Goal: Find specific page/section: Find specific page/section

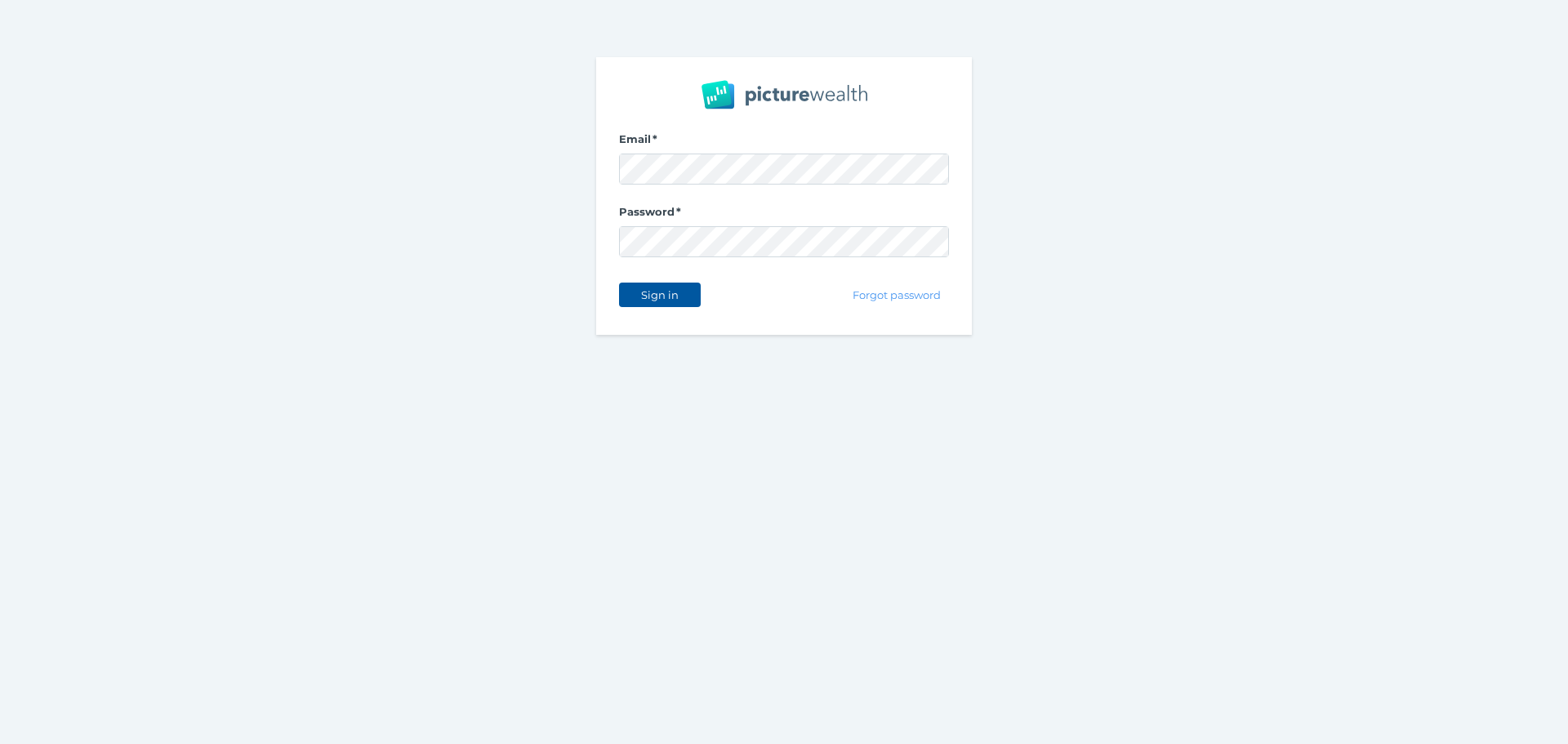
click at [674, 294] on span "Sign in" at bounding box center [659, 294] width 51 height 13
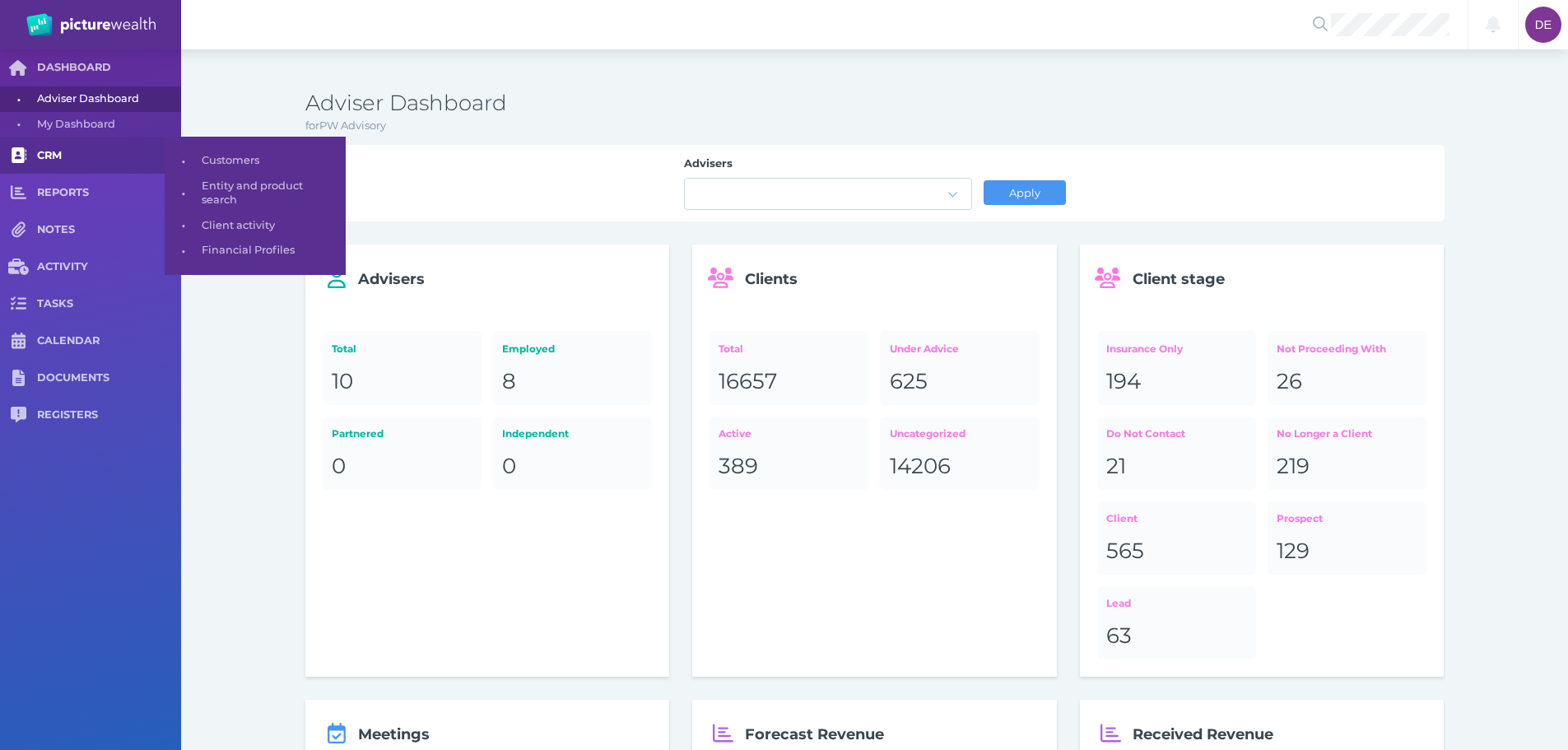
click at [70, 151] on span "CRM" at bounding box center [109, 156] width 144 height 14
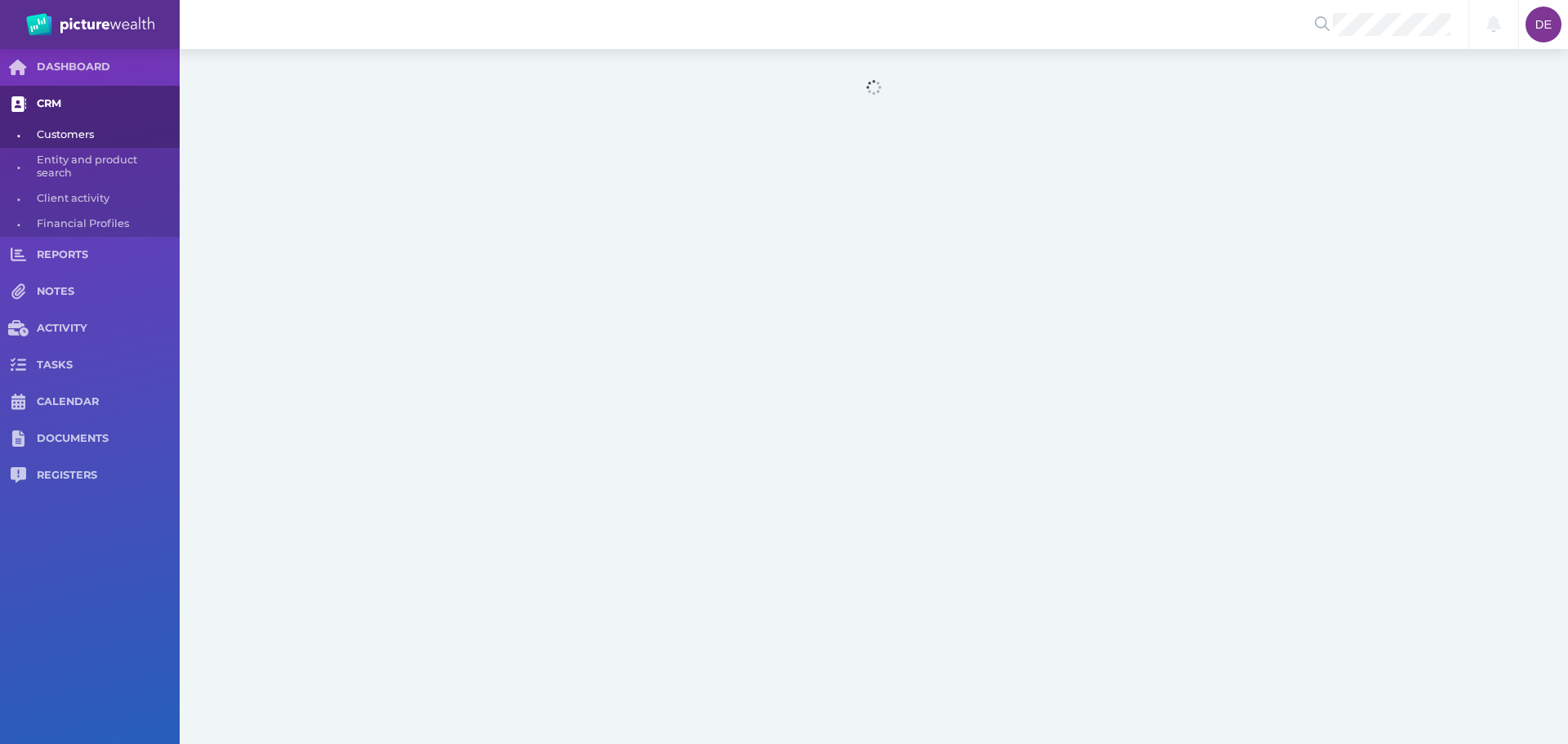
select select "25"
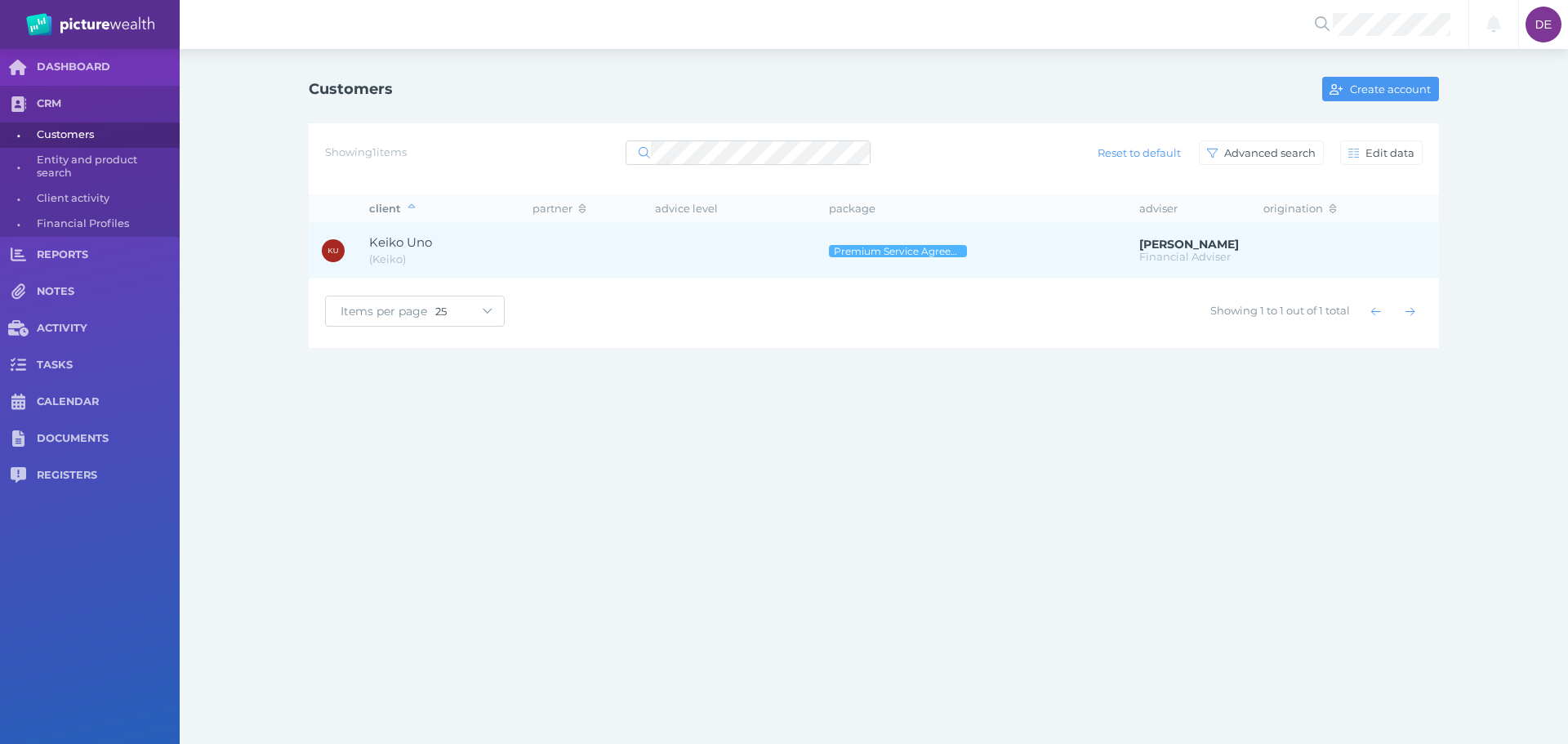
click at [548, 251] on td at bounding box center [581, 251] width 122 height 56
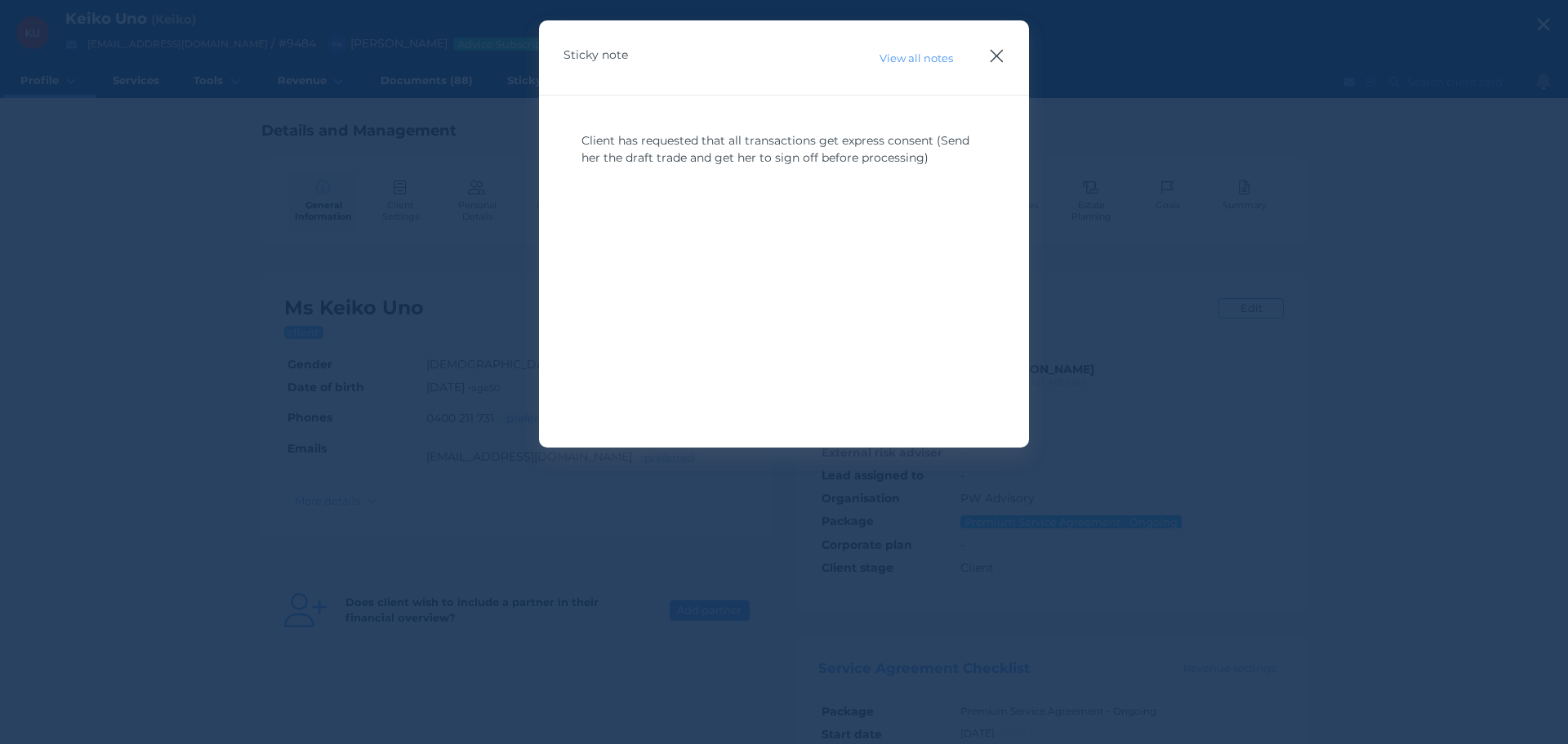
click at [998, 53] on icon "button" at bounding box center [997, 56] width 15 height 20
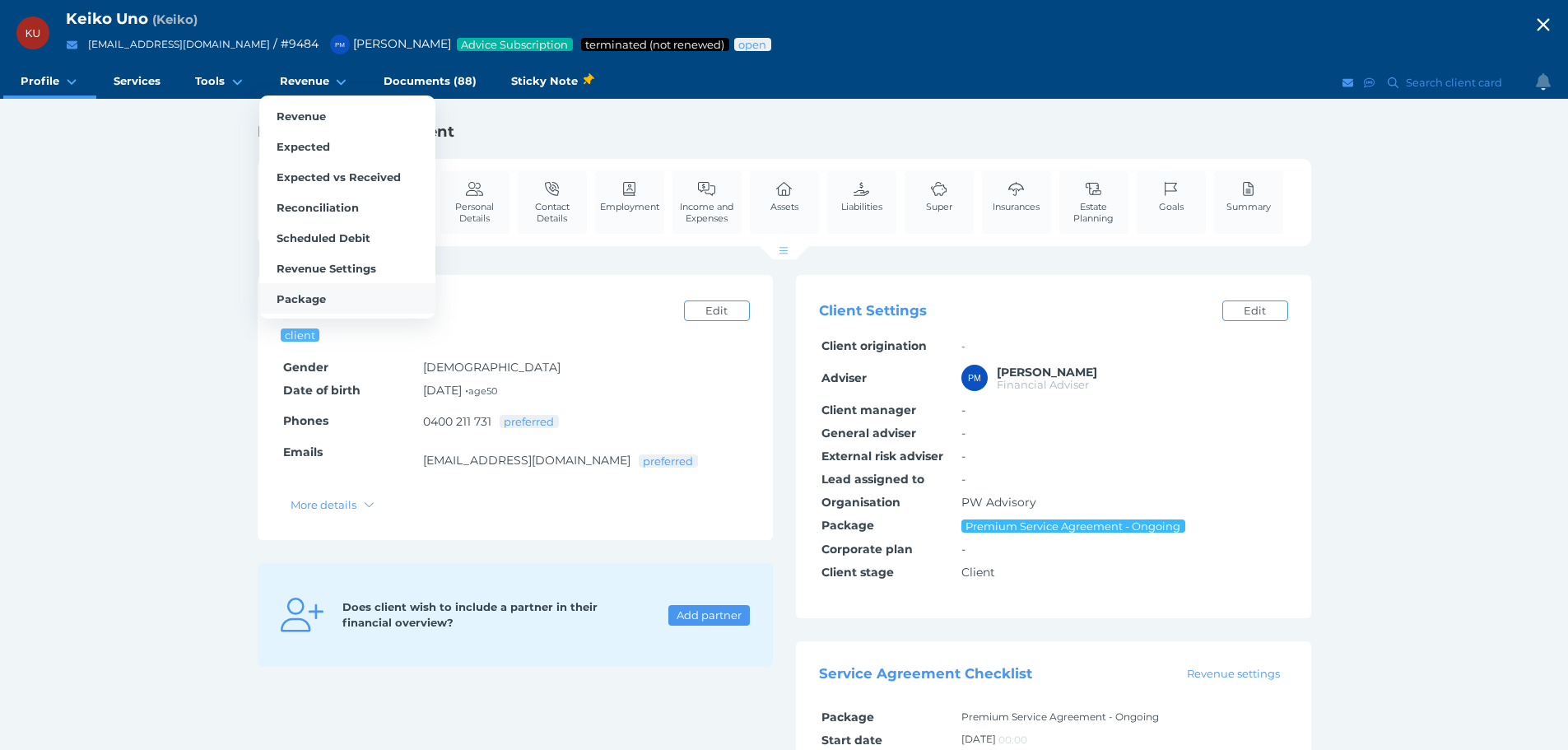
click at [324, 309] on link "Package" at bounding box center [347, 298] width 176 height 31
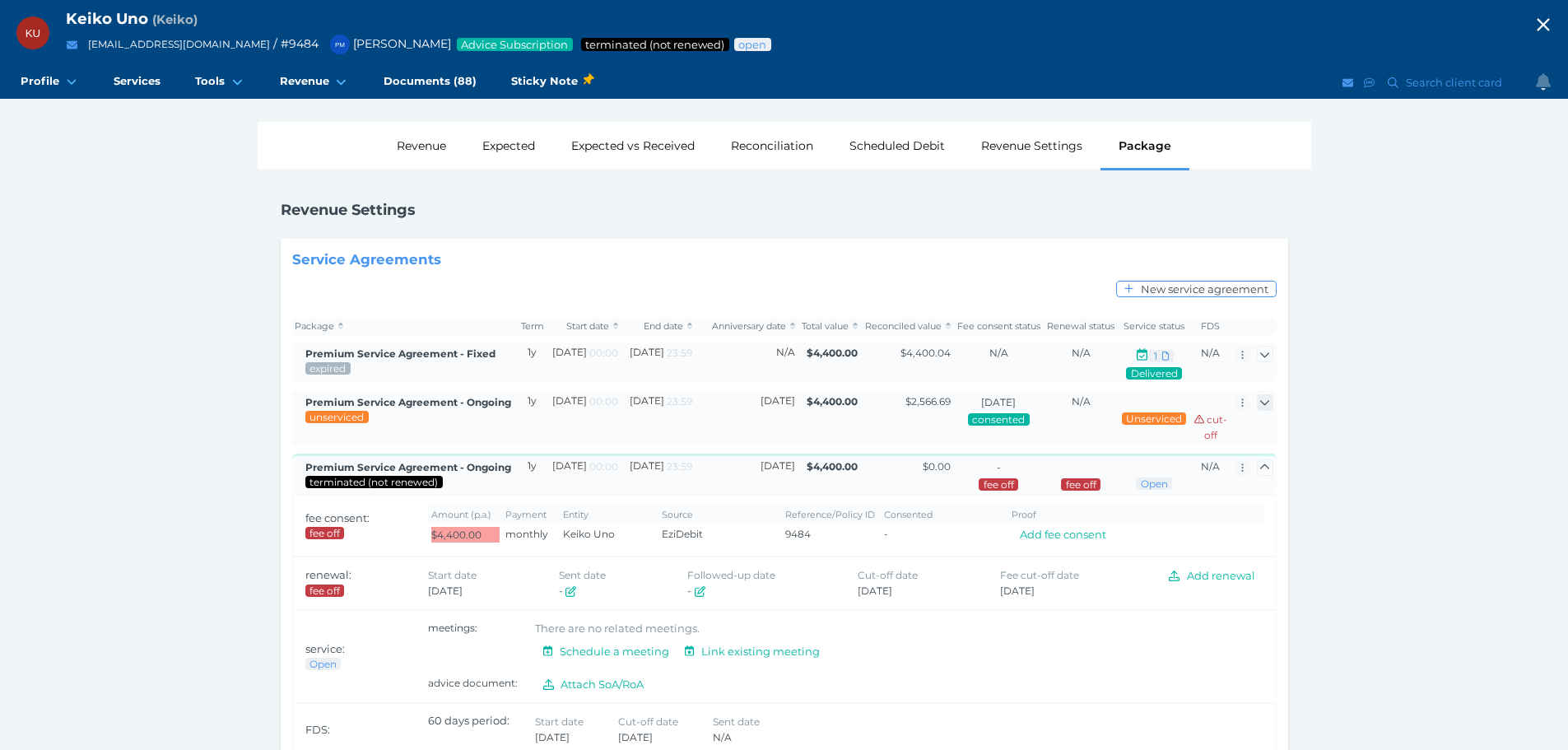
click at [1264, 399] on icon "button" at bounding box center [1264, 402] width 11 height 11
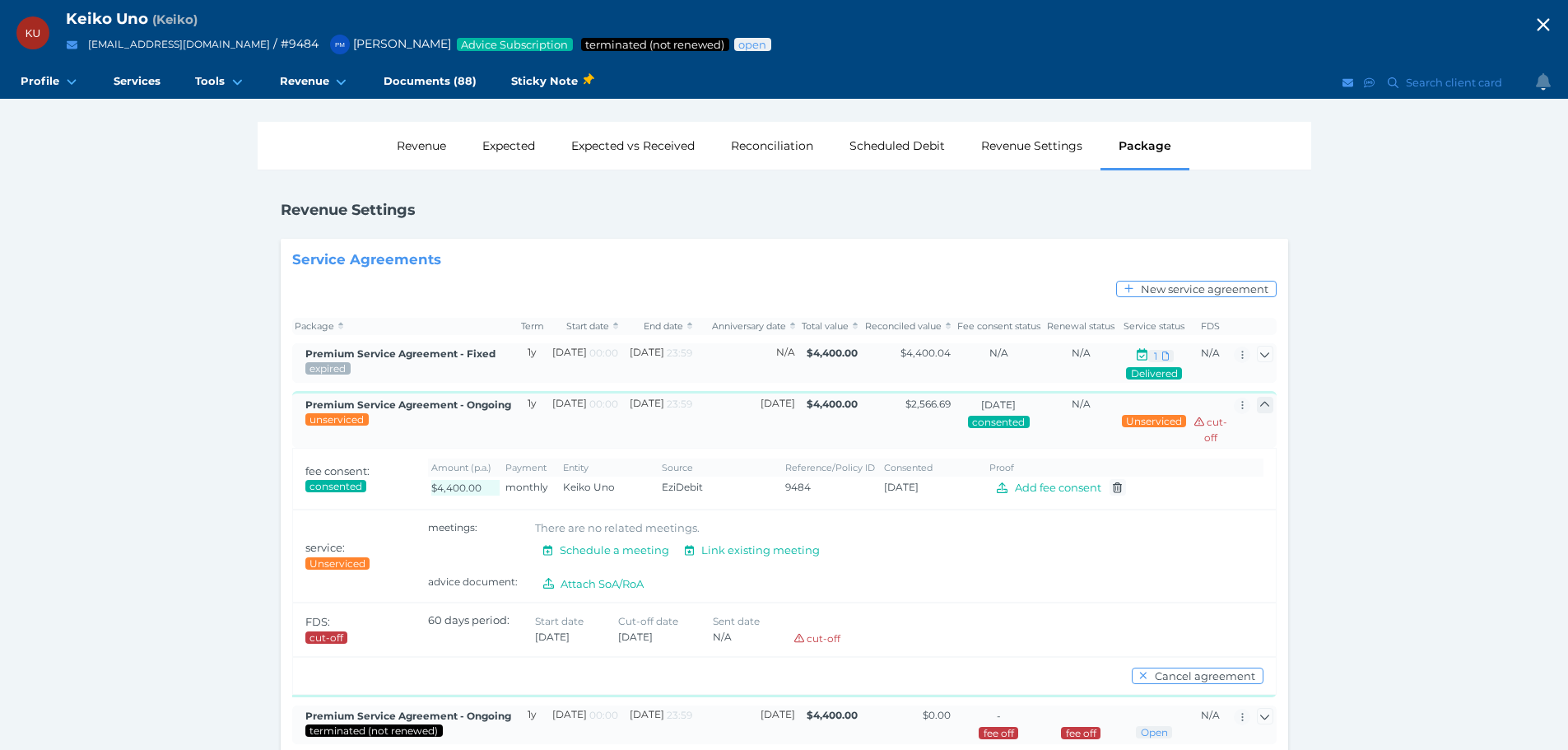
click at [1264, 399] on icon "button" at bounding box center [1264, 404] width 11 height 11
